Goal: Submit feedback/report problem

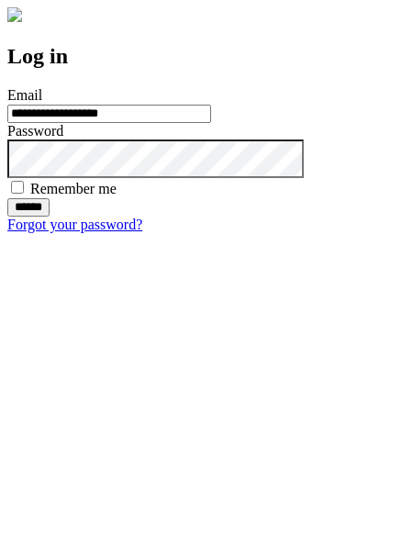
click at [50, 217] on input "******" at bounding box center [28, 207] width 42 height 18
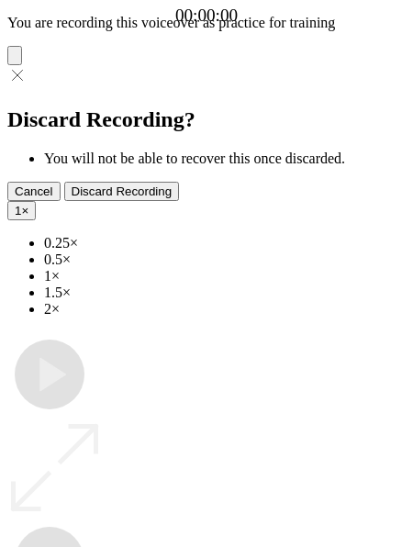
type input "**********"
